Goal: Navigation & Orientation: Go to known website

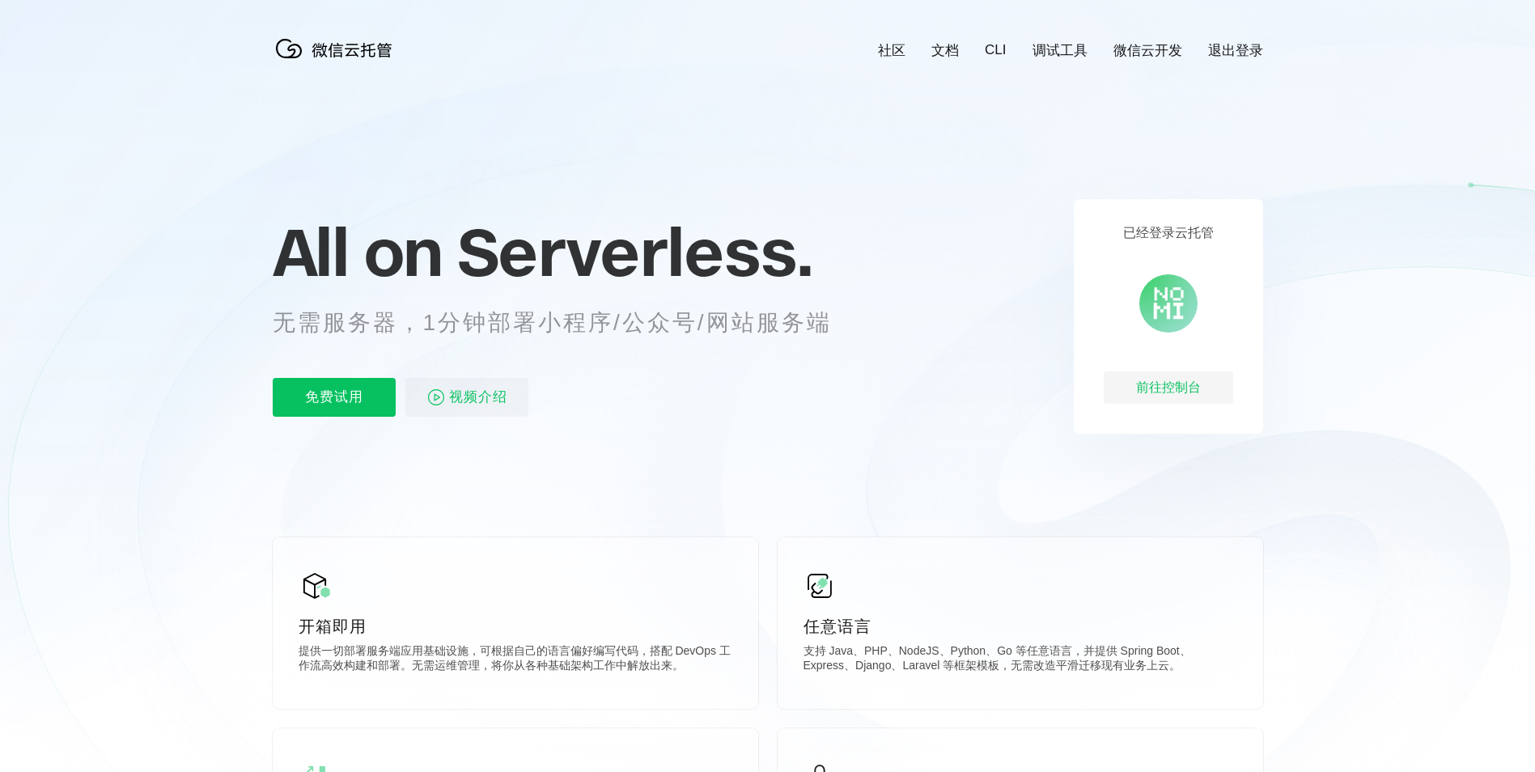
scroll to position [0, 2878]
click at [1182, 395] on div "前往控制台" at bounding box center [1168, 387] width 129 height 32
click at [1203, 395] on div "前往控制台" at bounding box center [1168, 387] width 129 height 32
